Goal: Task Accomplishment & Management: Complete application form

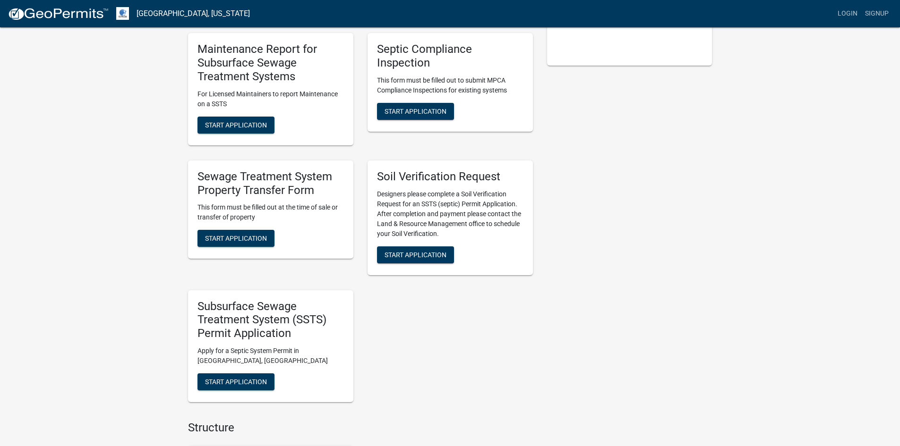
scroll to position [201, 0]
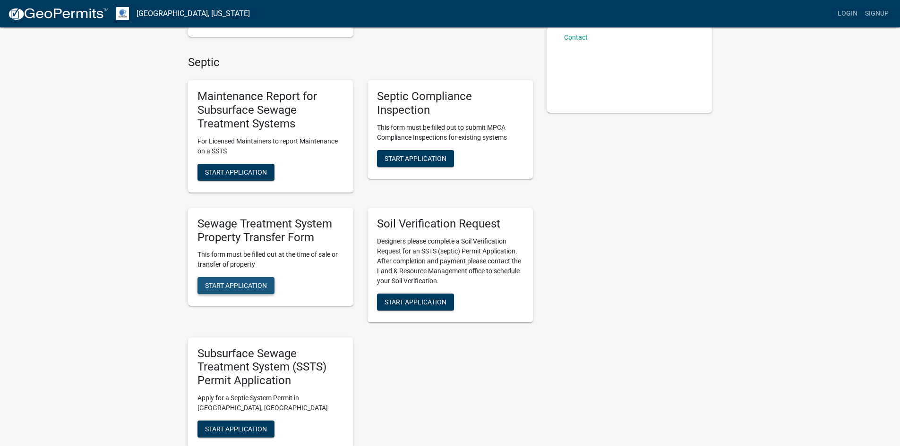
click at [246, 286] on span "Start Application" at bounding box center [236, 286] width 62 height 8
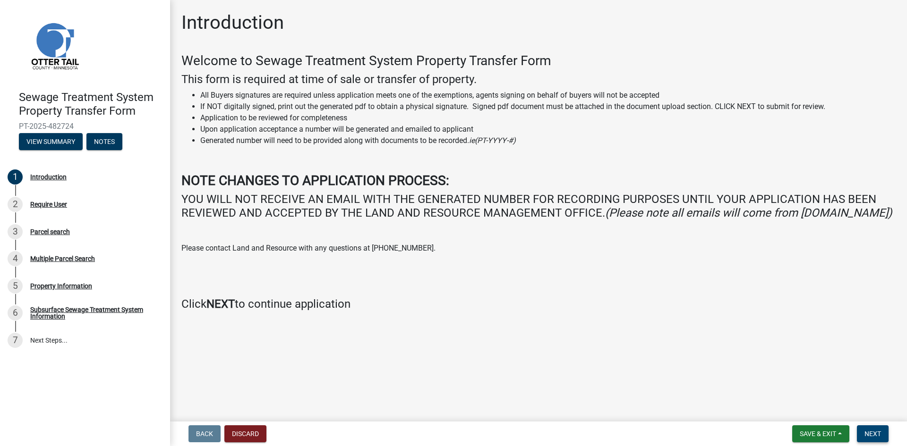
click at [876, 433] on span "Next" at bounding box center [872, 434] width 17 height 8
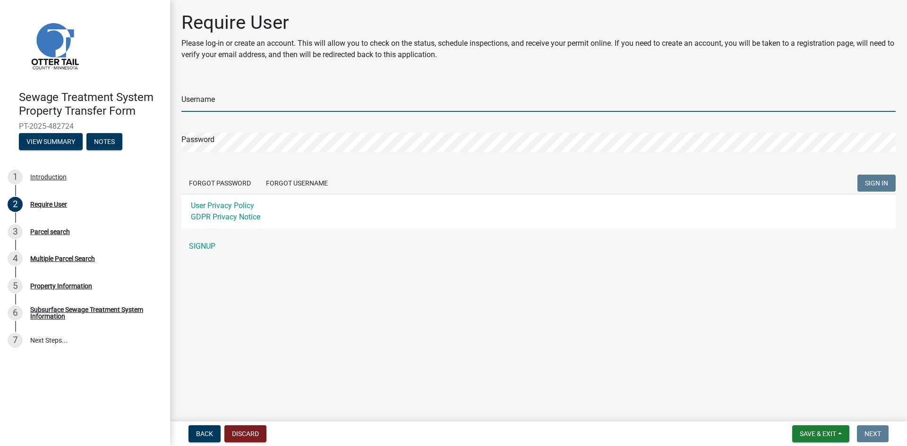
click at [205, 99] on input "Username" at bounding box center [538, 102] width 714 height 19
type input "bduberow"
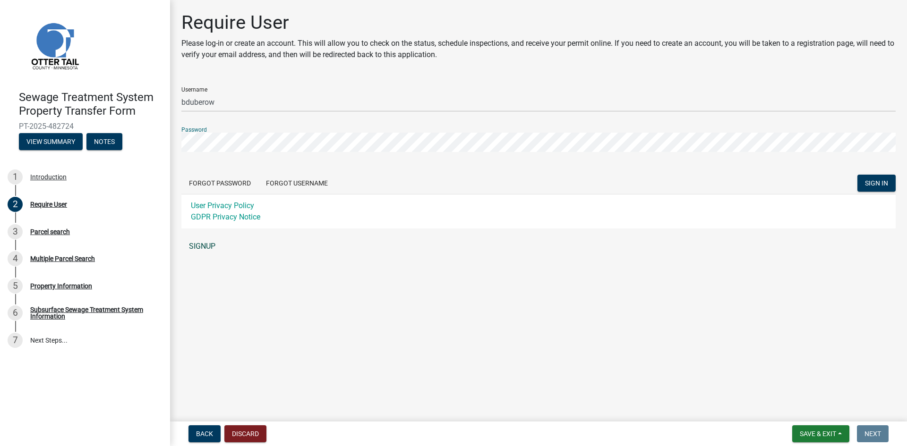
click at [200, 244] on link "SIGNUP" at bounding box center [538, 246] width 714 height 19
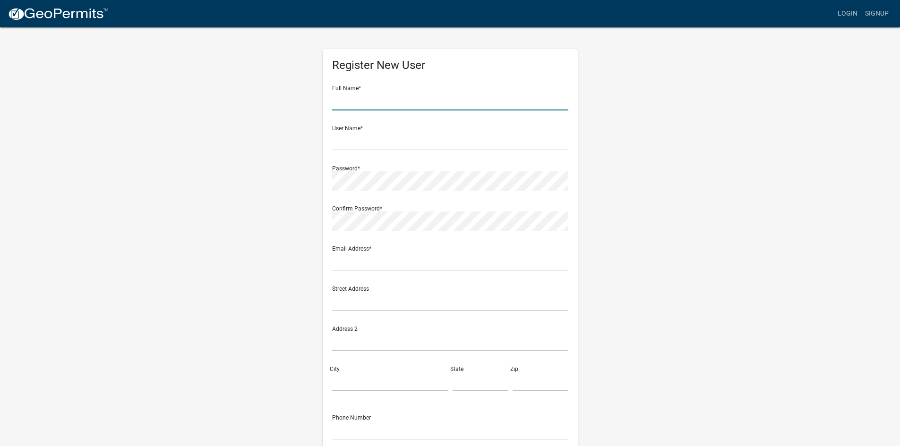
click at [352, 100] on input "text" at bounding box center [450, 100] width 236 height 19
type input "[PERSON_NAME]"
type input "bduberow"
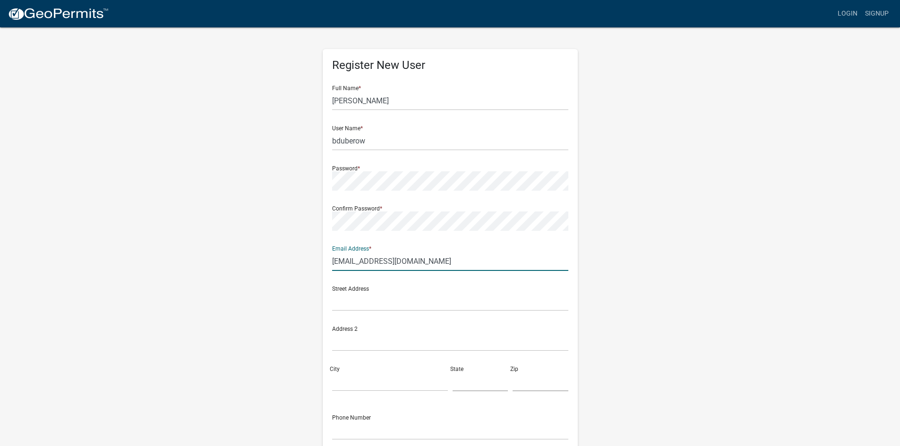
type input "[EMAIL_ADDRESS][DOMAIN_NAME]"
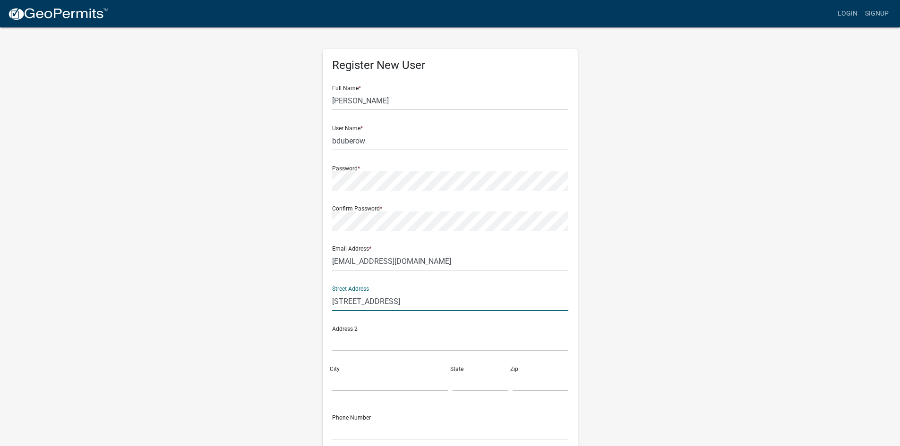
type input "[STREET_ADDRESS]"
type input "Fargo"
type input "ND"
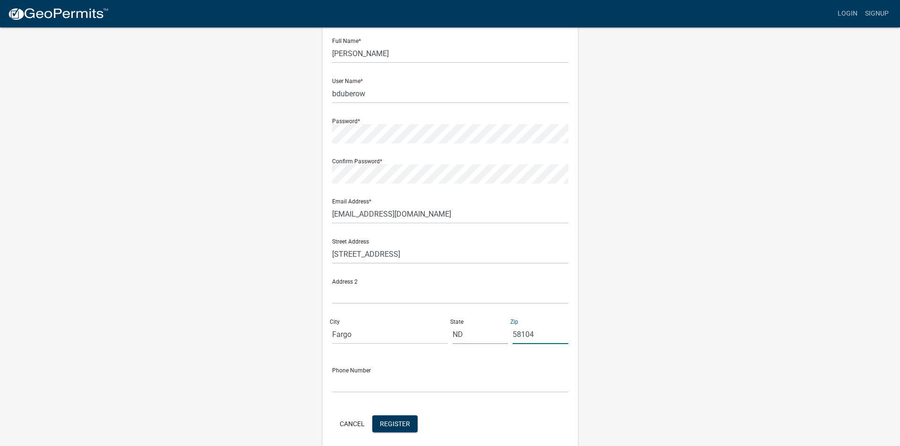
scroll to position [85, 0]
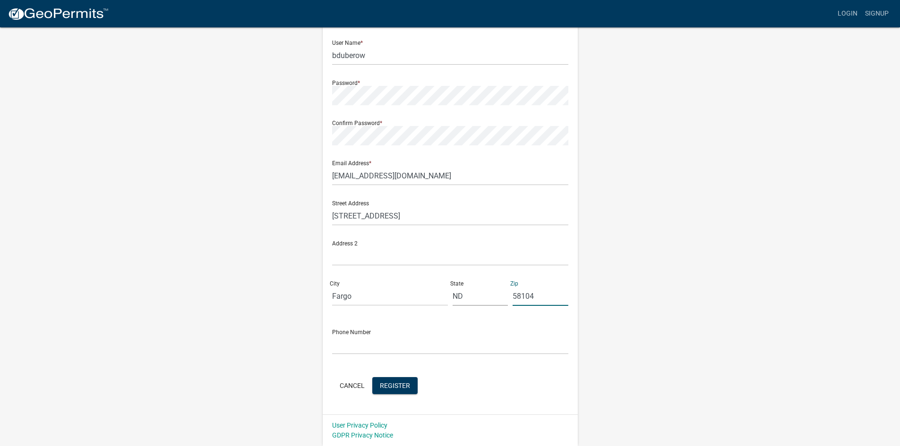
type input "58104"
type input "7017934486"
click at [390, 386] on span "Register" at bounding box center [395, 386] width 30 height 8
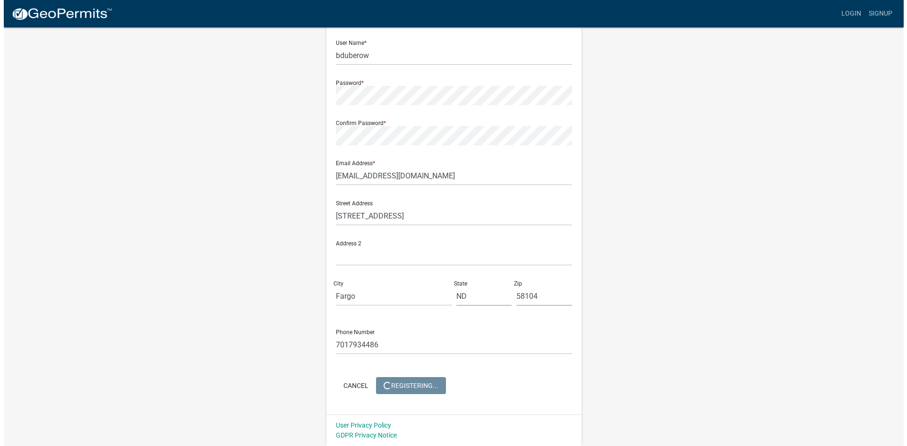
scroll to position [0, 0]
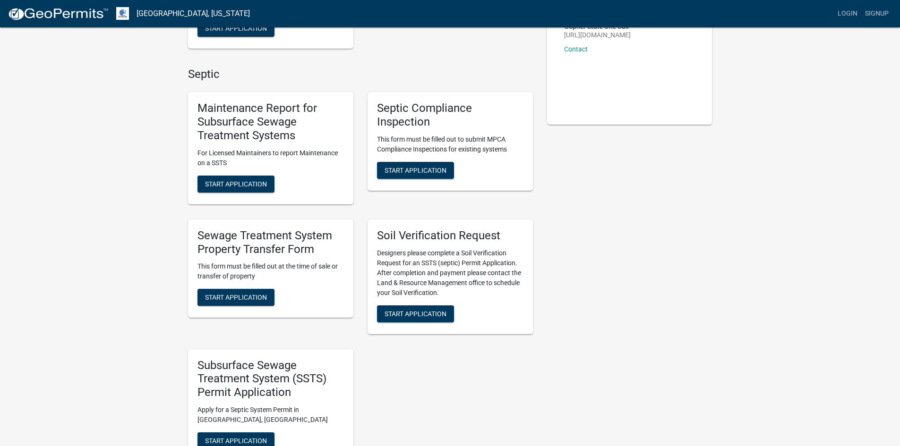
scroll to position [236, 0]
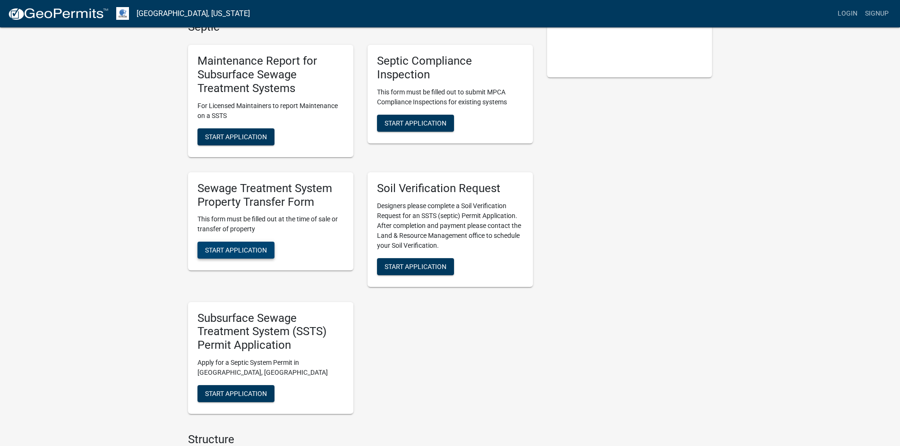
click at [254, 253] on span "Start Application" at bounding box center [236, 251] width 62 height 8
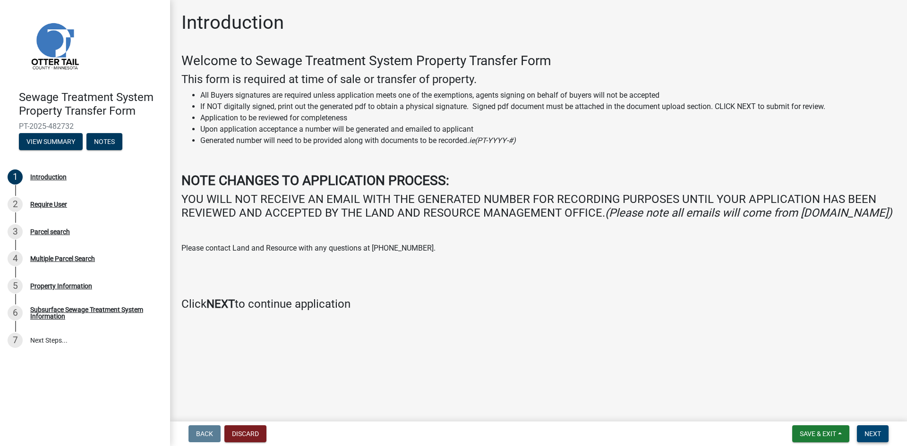
click at [872, 434] on span "Next" at bounding box center [872, 434] width 17 height 8
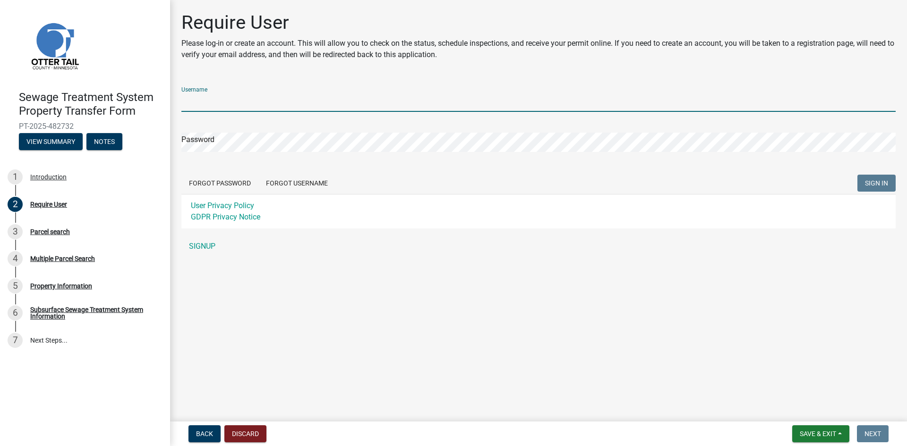
click at [210, 104] on input "Username" at bounding box center [538, 102] width 714 height 19
type input "bduberow"
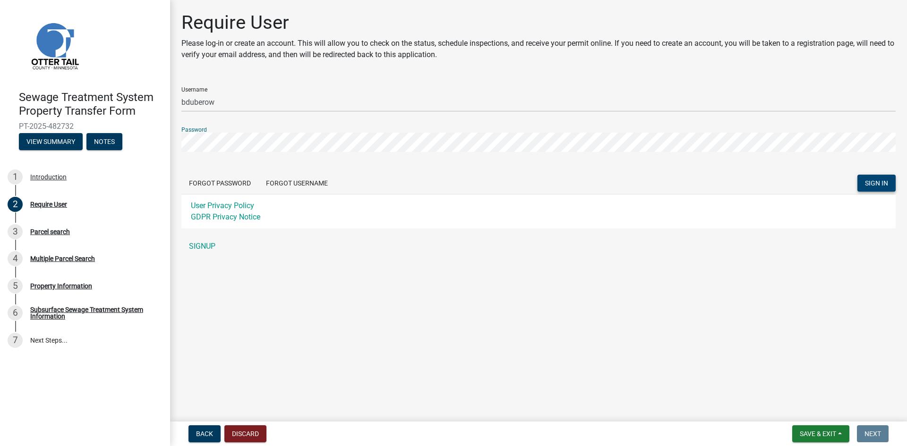
click at [881, 182] on span "SIGN IN" at bounding box center [876, 183] width 23 height 8
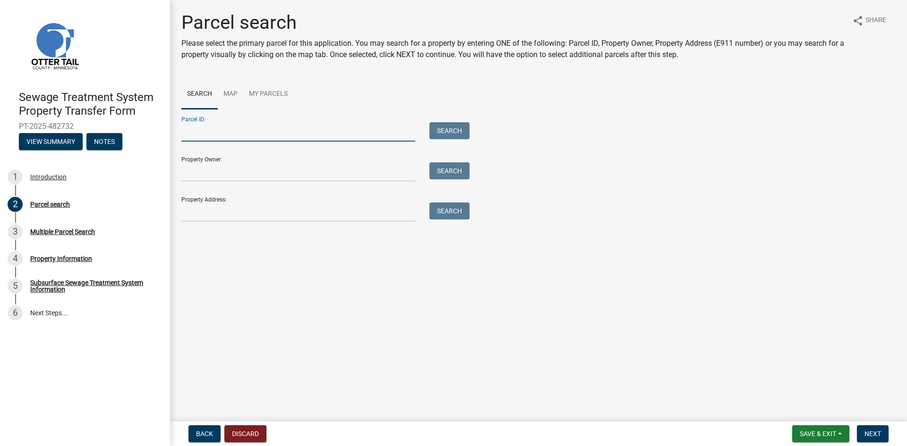
click at [190, 135] on input "Parcel ID:" at bounding box center [298, 131] width 234 height 19
click at [188, 136] on input "Parcel ID:" at bounding box center [298, 131] width 234 height 19
type input "50000230159005"
click at [451, 130] on button "Search" at bounding box center [449, 130] width 40 height 17
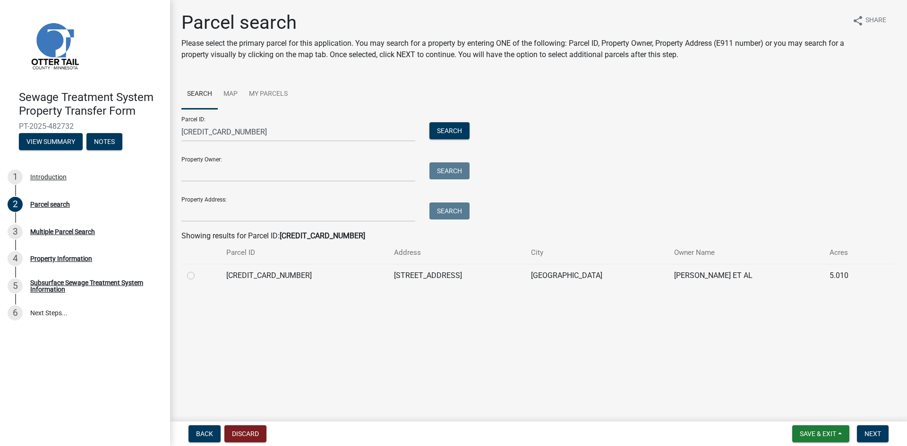
click at [198, 270] on label at bounding box center [198, 270] width 0 height 0
click at [198, 274] on input "radio" at bounding box center [201, 273] width 6 height 6
radio input "true"
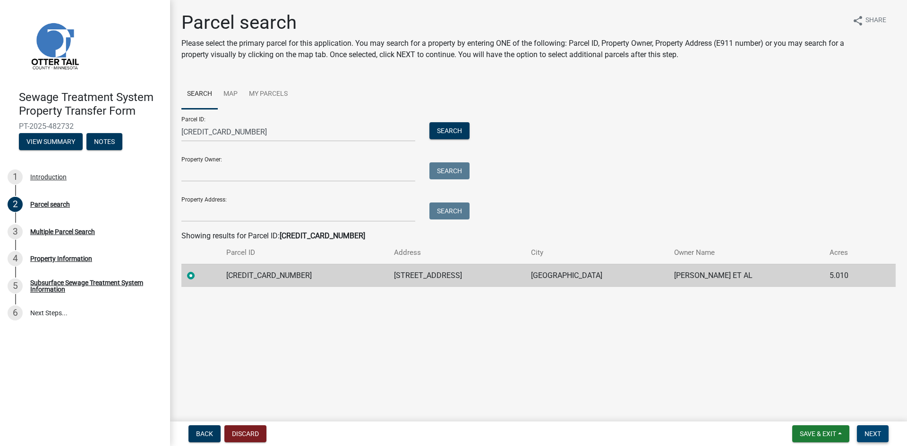
click at [875, 434] on span "Next" at bounding box center [872, 434] width 17 height 8
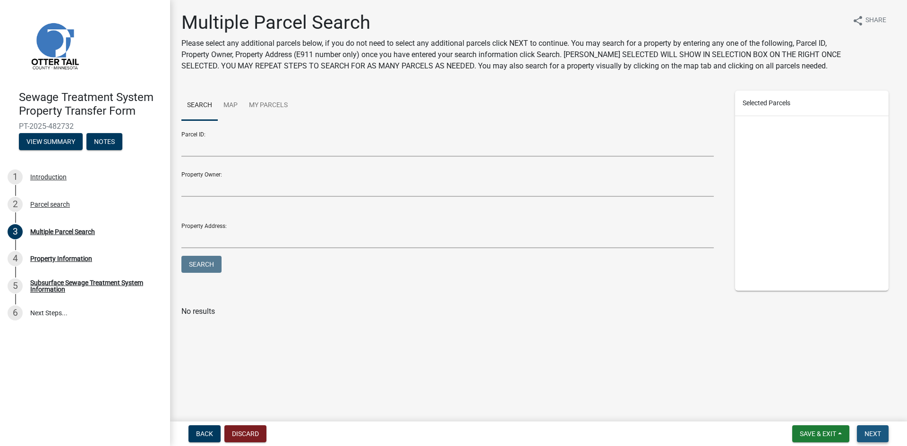
click at [874, 433] on span "Next" at bounding box center [872, 434] width 17 height 8
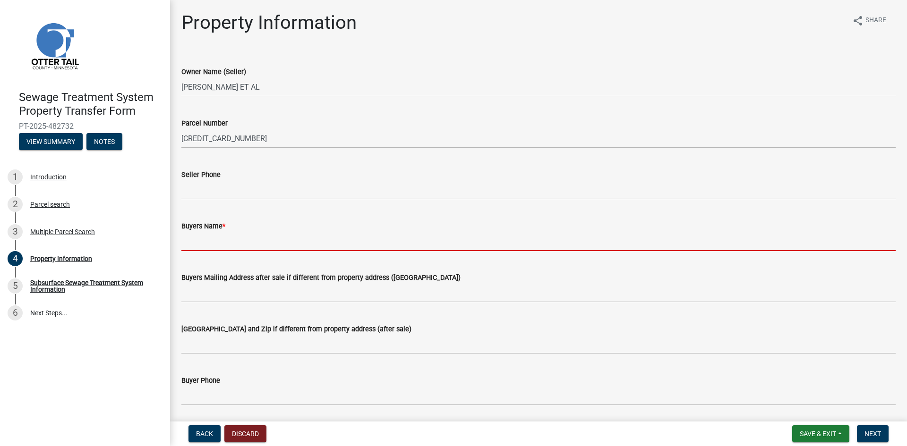
click at [192, 243] on input "Buyers Name *" at bounding box center [538, 241] width 714 height 19
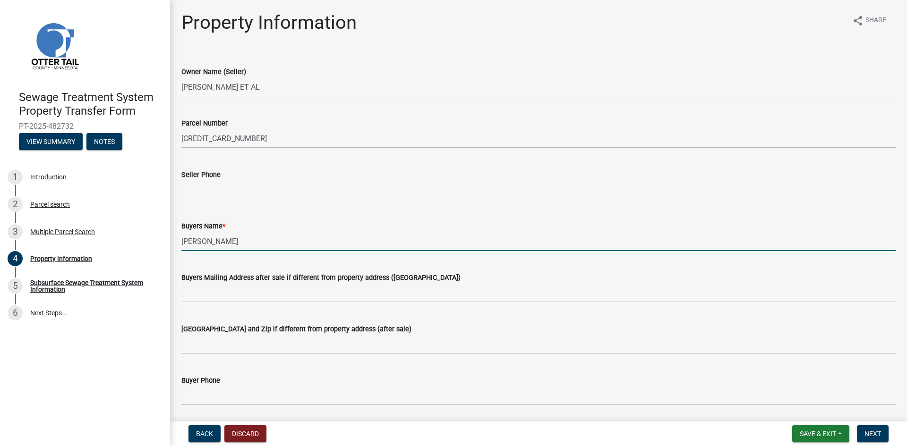
type input "[PERSON_NAME]"
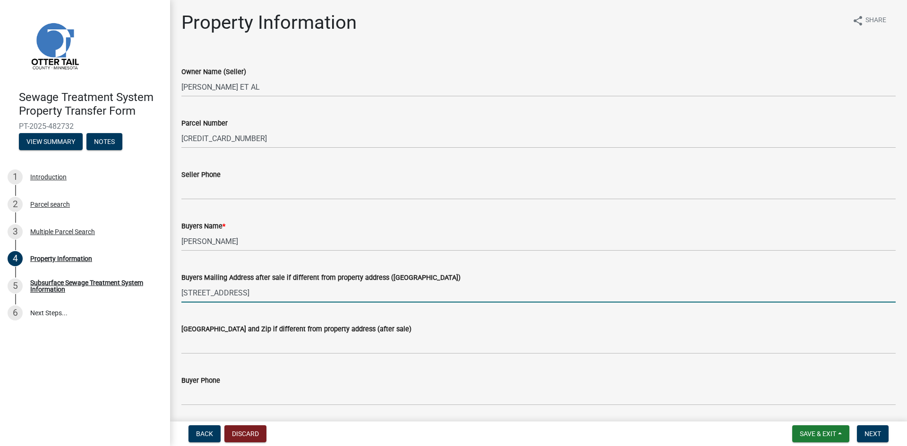
type input "[STREET_ADDRESS]"
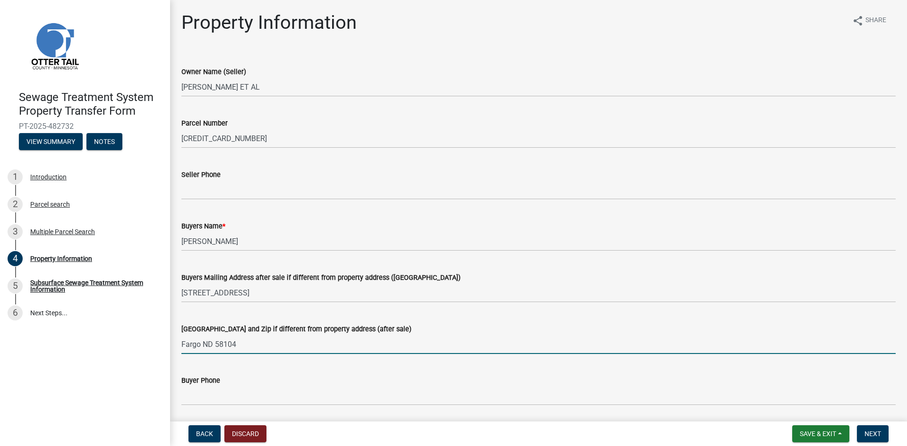
type input "Fargo ND 58104"
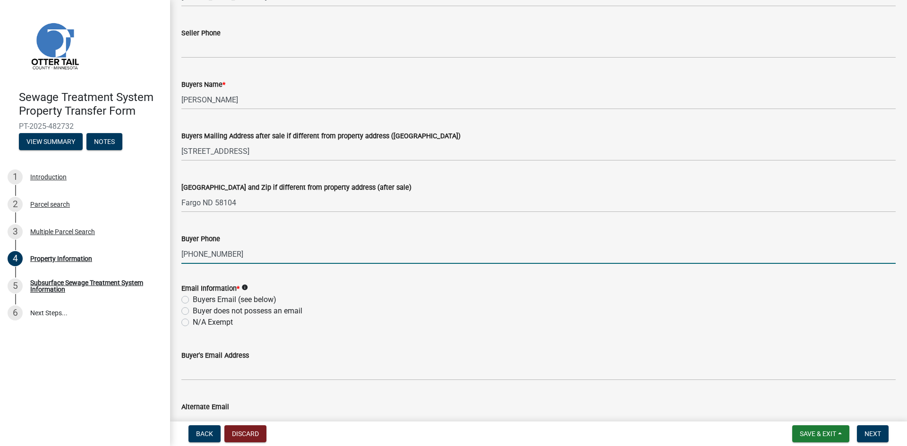
scroll to position [189, 0]
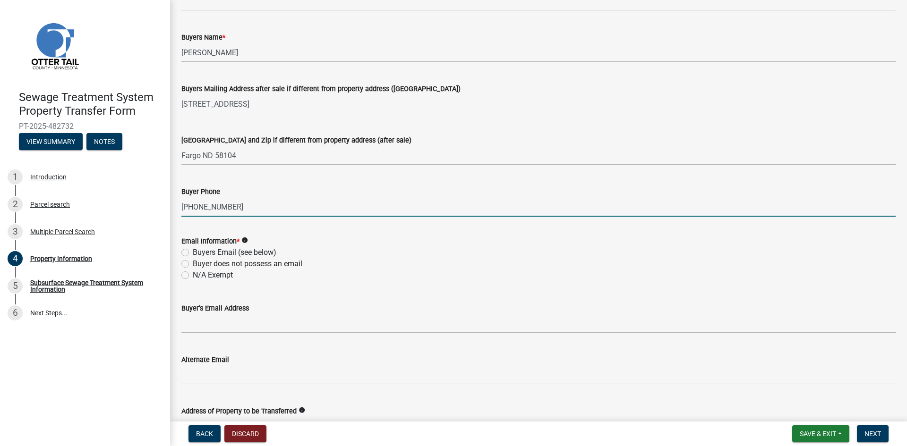
type input "701-793-4486"
click at [193, 250] on label "Buyers Email (see below)" at bounding box center [235, 252] width 84 height 11
click at [193, 250] on input "Buyers Email (see below)" at bounding box center [196, 250] width 6 height 6
radio input "true"
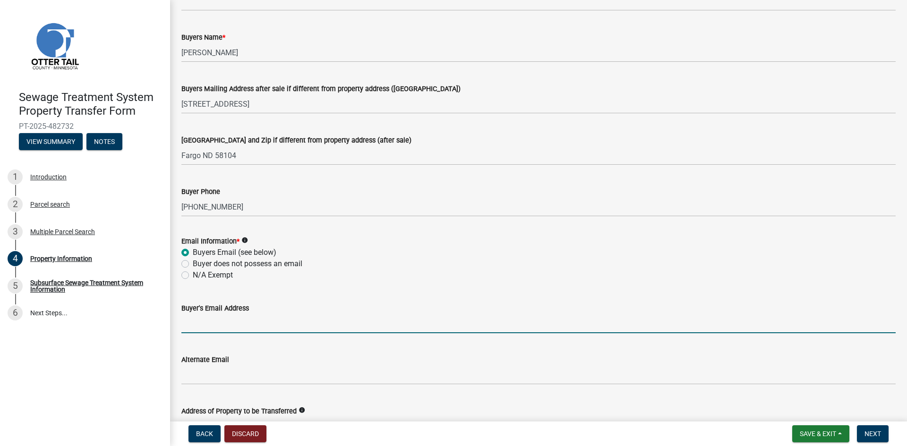
click at [195, 322] on input "Buyer's Email Address" at bounding box center [538, 323] width 714 height 19
type input "[EMAIL_ADDRESS][DOMAIN_NAME]"
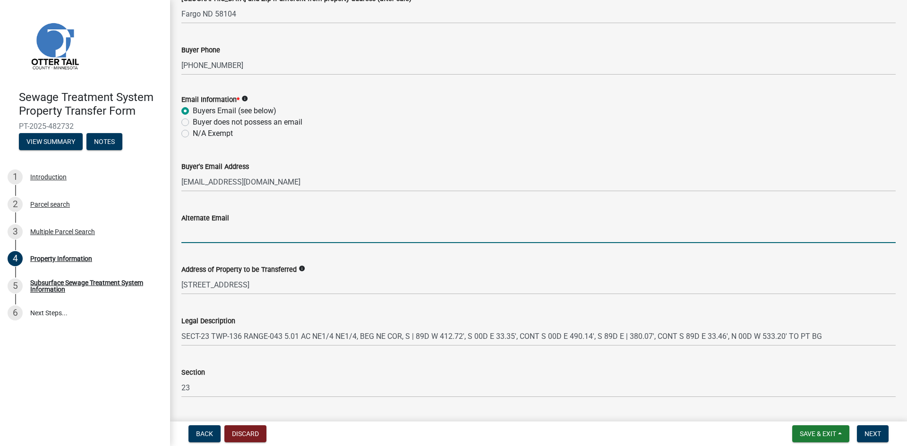
scroll to position [407, 0]
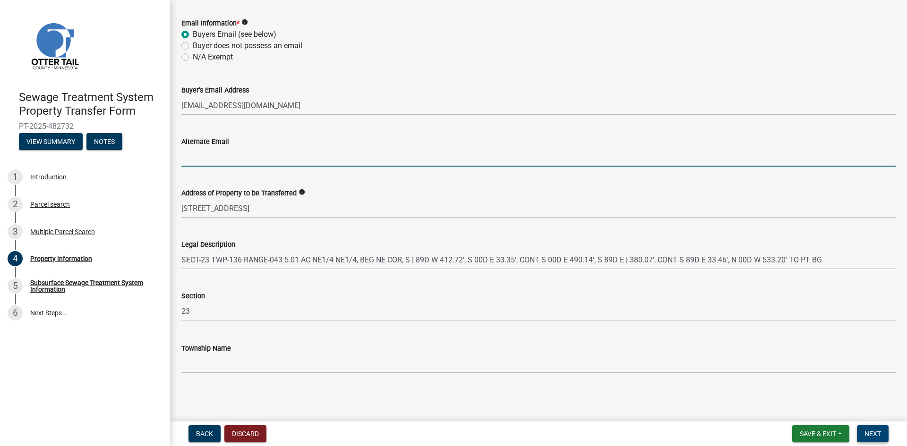
click at [869, 434] on span "Next" at bounding box center [872, 434] width 17 height 8
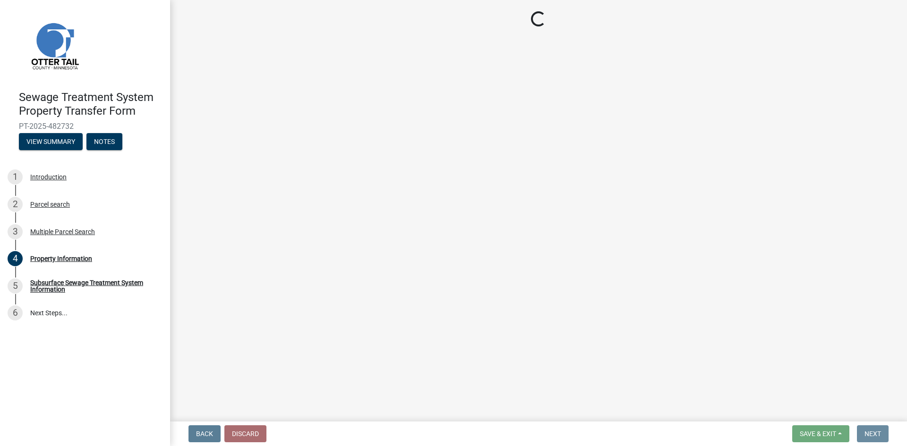
scroll to position [0, 0]
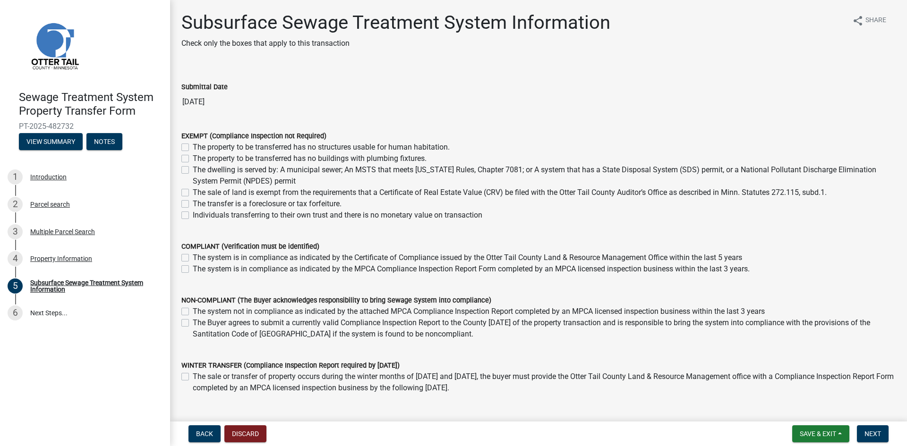
click at [193, 193] on label "The sale of land is exempt from the requirements that a Certificate of Real Est…" at bounding box center [510, 192] width 634 height 11
click at [193, 193] on input "The sale of land is exempt from the requirements that a Certificate of Real Est…" at bounding box center [196, 190] width 6 height 6
checkbox input "true"
checkbox input "false"
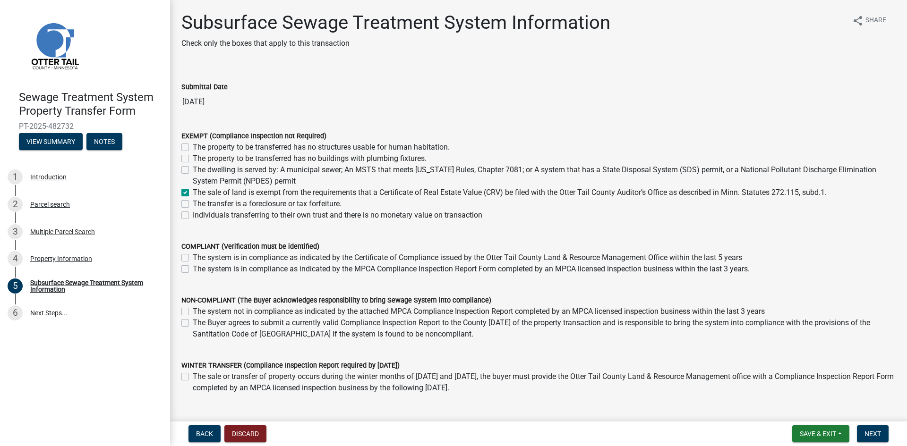
checkbox input "false"
checkbox input "true"
checkbox input "false"
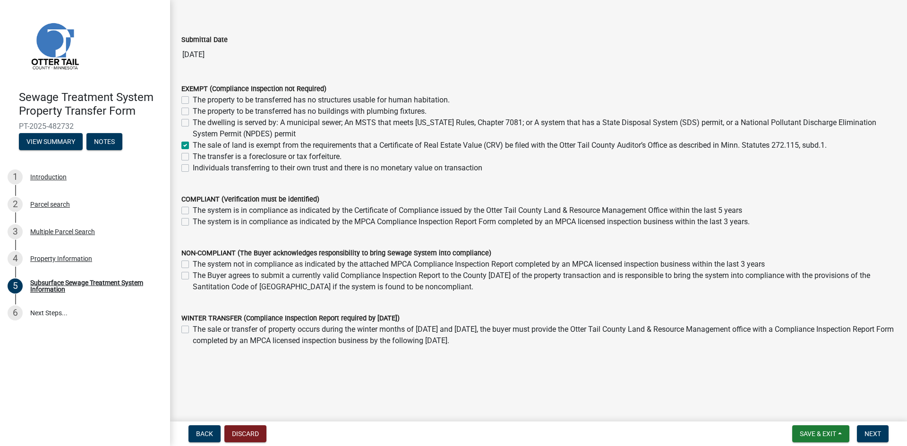
scroll to position [51, 0]
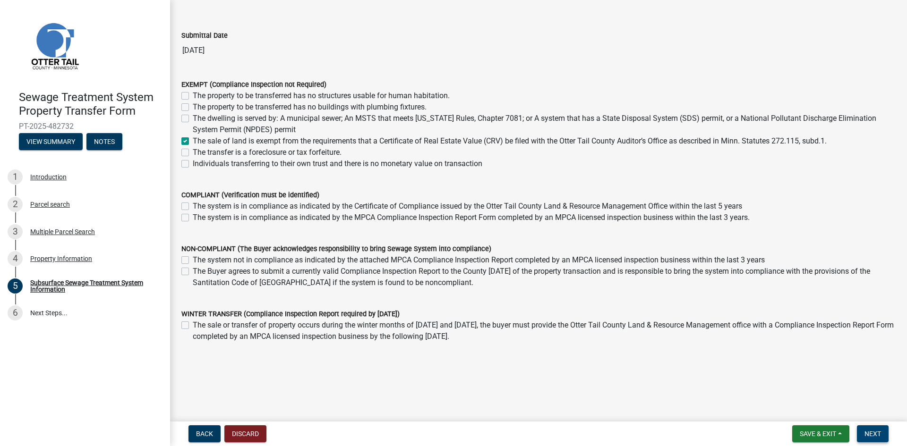
click at [871, 434] on span "Next" at bounding box center [872, 434] width 17 height 8
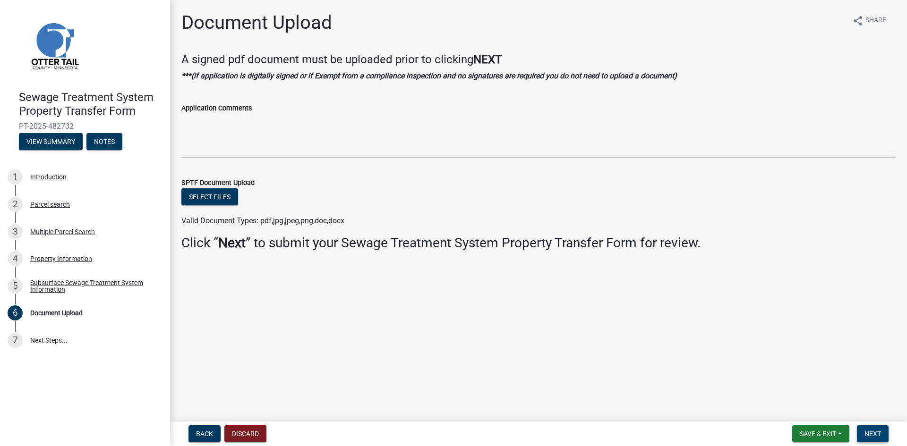
click at [877, 439] on button "Next" at bounding box center [873, 433] width 32 height 17
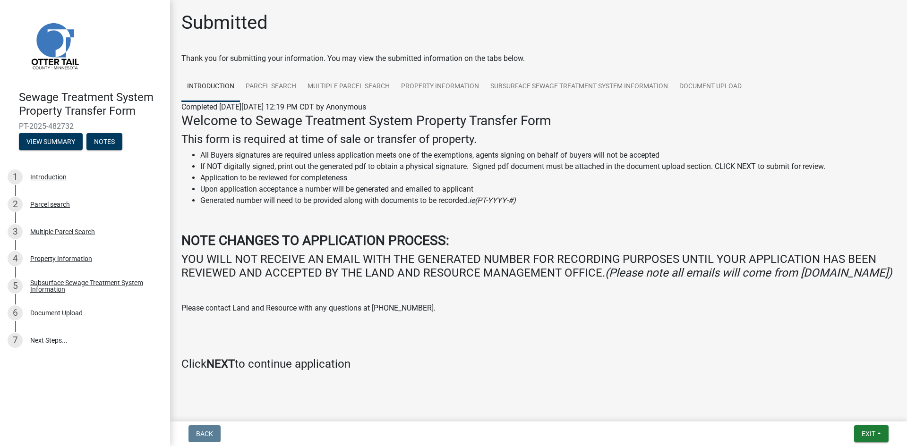
scroll to position [23, 0]
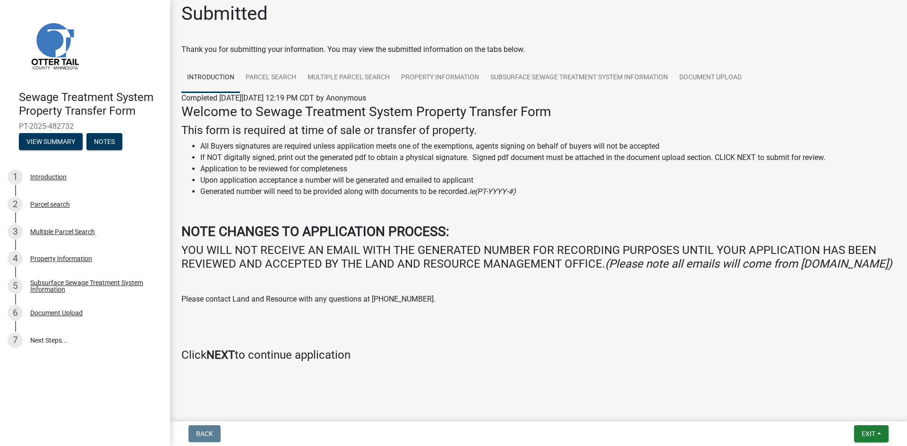
click at [440, 378] on div at bounding box center [538, 375] width 538 height 11
click at [863, 434] on span "Exit" at bounding box center [868, 434] width 14 height 8
click at [842, 411] on button "Save & Exit" at bounding box center [851, 409] width 76 height 23
